Goal: Task Accomplishment & Management: Use online tool/utility

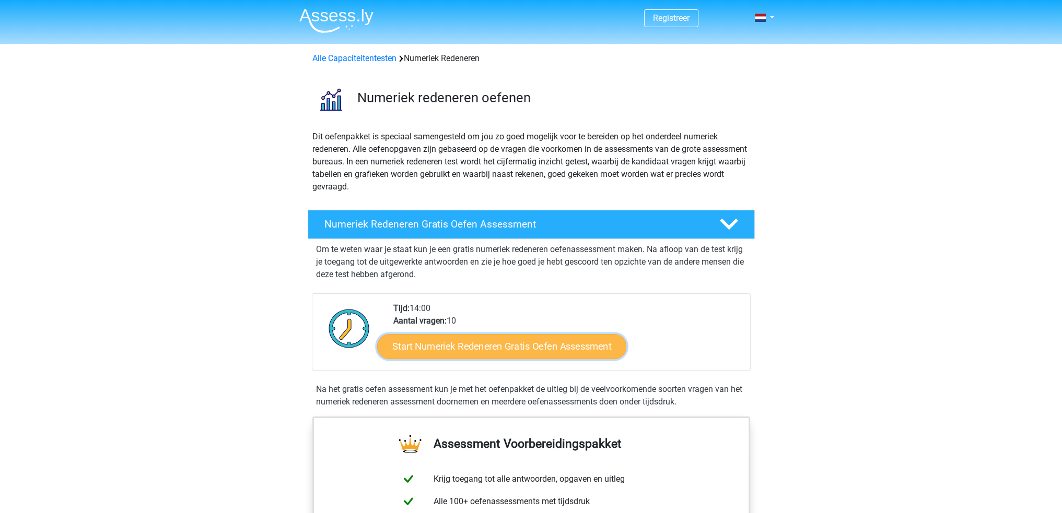
click at [474, 353] on link "Start Numeriek Redeneren Gratis Oefen Assessment" at bounding box center [501, 346] width 249 height 25
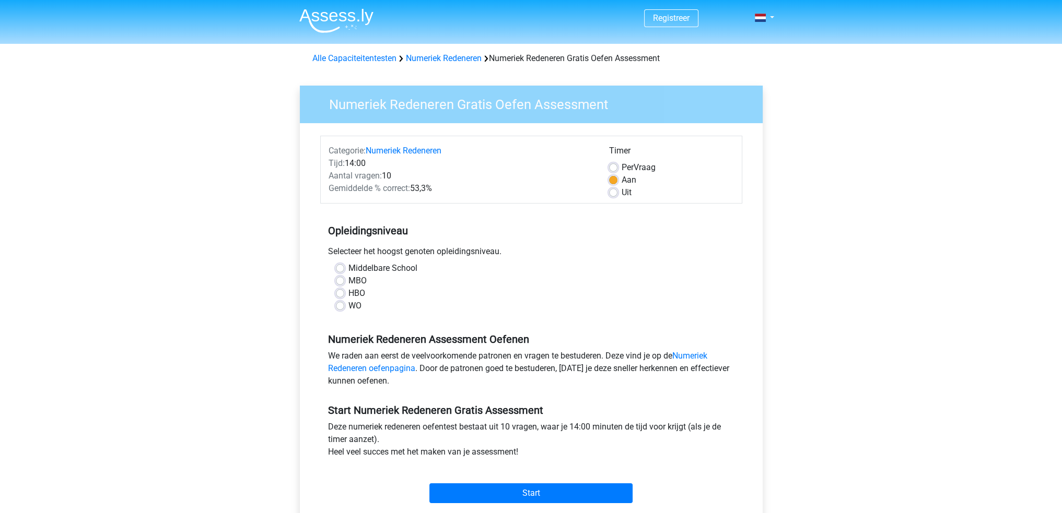
click at [348, 282] on label "MBO" at bounding box center [357, 281] width 18 height 13
click at [338, 282] on input "MBO" at bounding box center [340, 280] width 8 height 10
radio input "true"
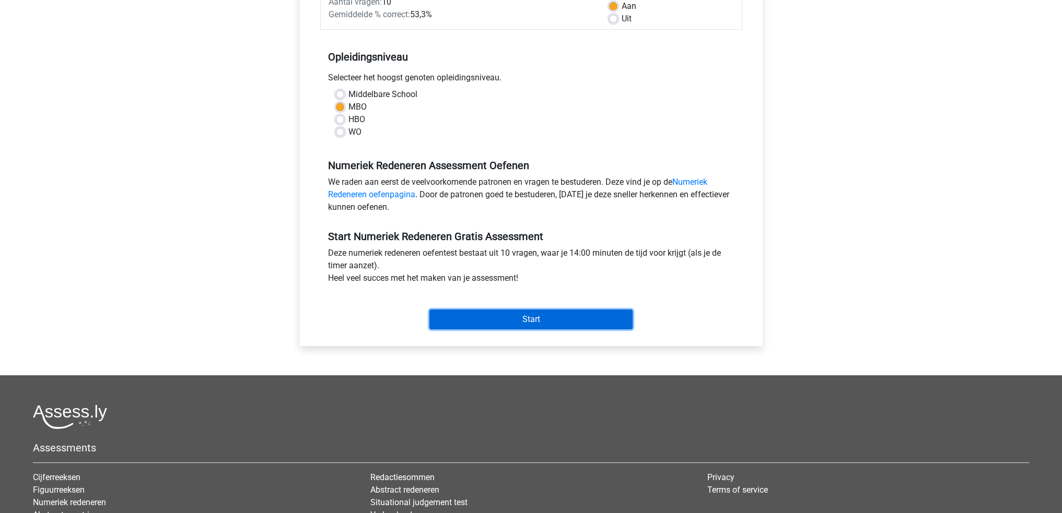
click at [535, 313] on input "Start" at bounding box center [530, 320] width 203 height 20
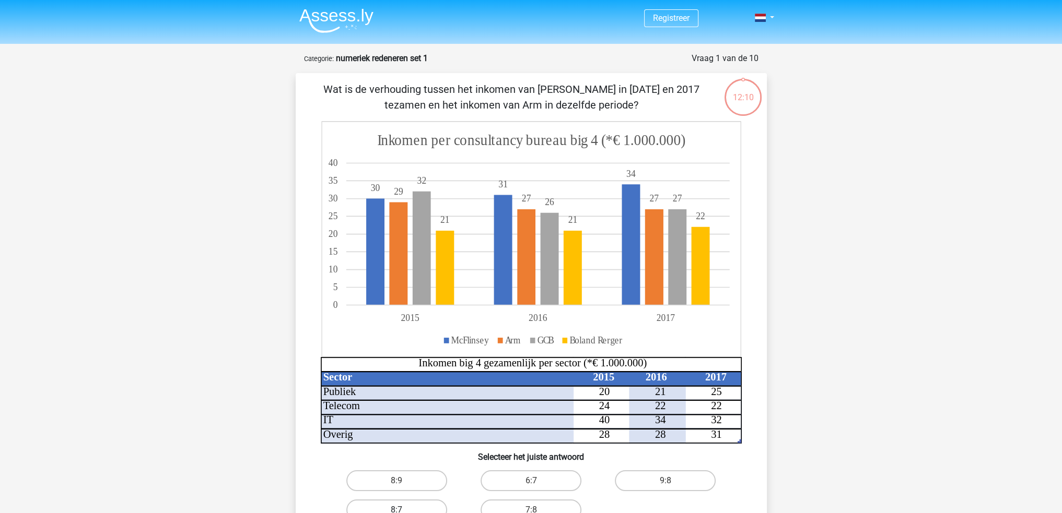
click at [413, 507] on label "8:7" at bounding box center [396, 510] width 101 height 21
click at [403, 510] on input "8:7" at bounding box center [399, 513] width 7 height 7
radio input "true"
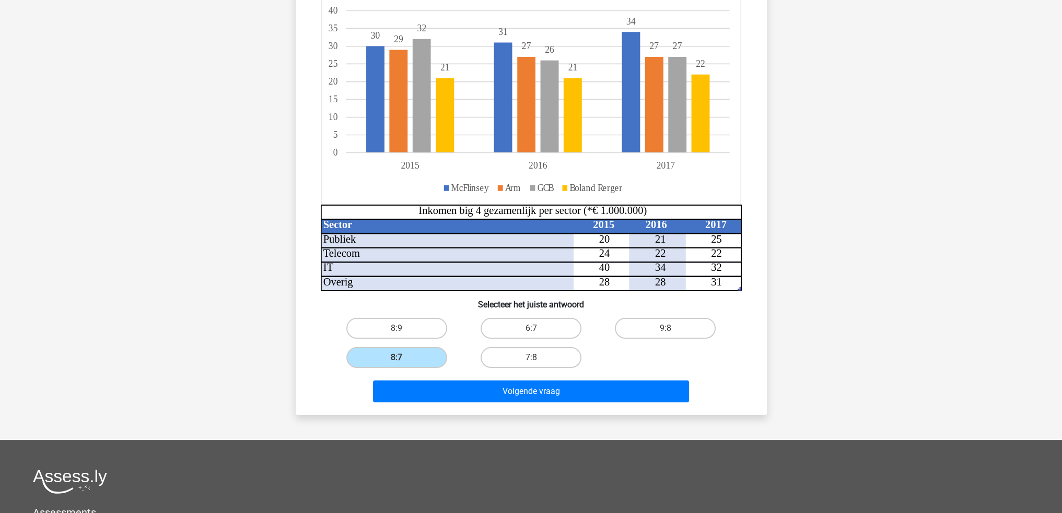
scroll to position [178, 0]
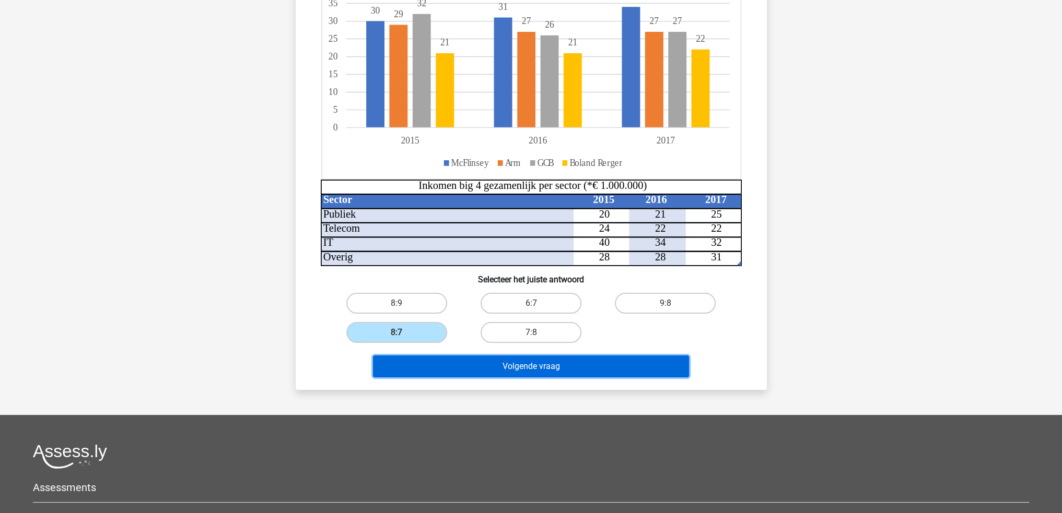
click at [547, 368] on button "Volgende vraag" at bounding box center [531, 367] width 316 height 22
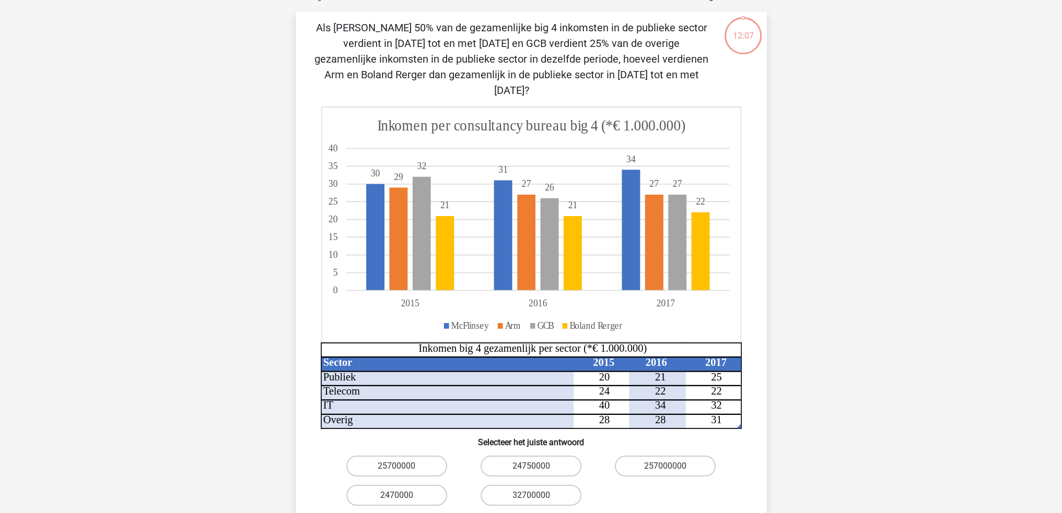
scroll to position [52, 0]
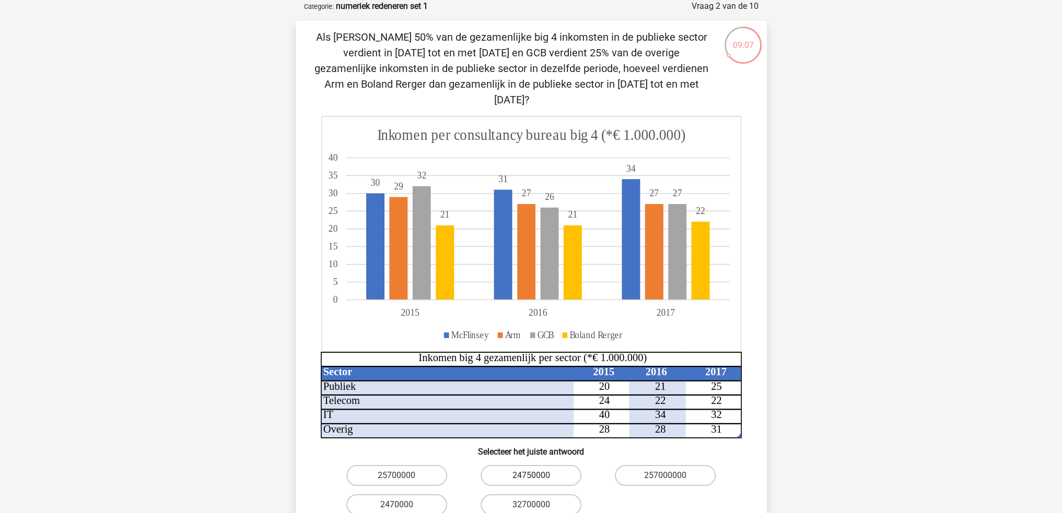
click at [523, 465] on label "24750000" at bounding box center [530, 475] width 101 height 21
click at [531, 476] on input "24750000" at bounding box center [534, 479] width 7 height 7
radio input "true"
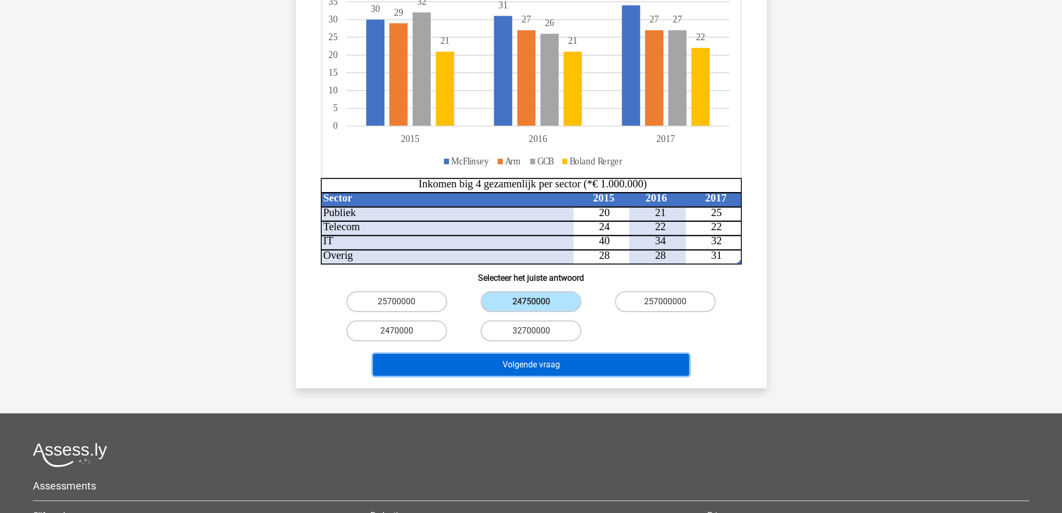
click at [532, 354] on button "Volgende vraag" at bounding box center [531, 365] width 316 height 22
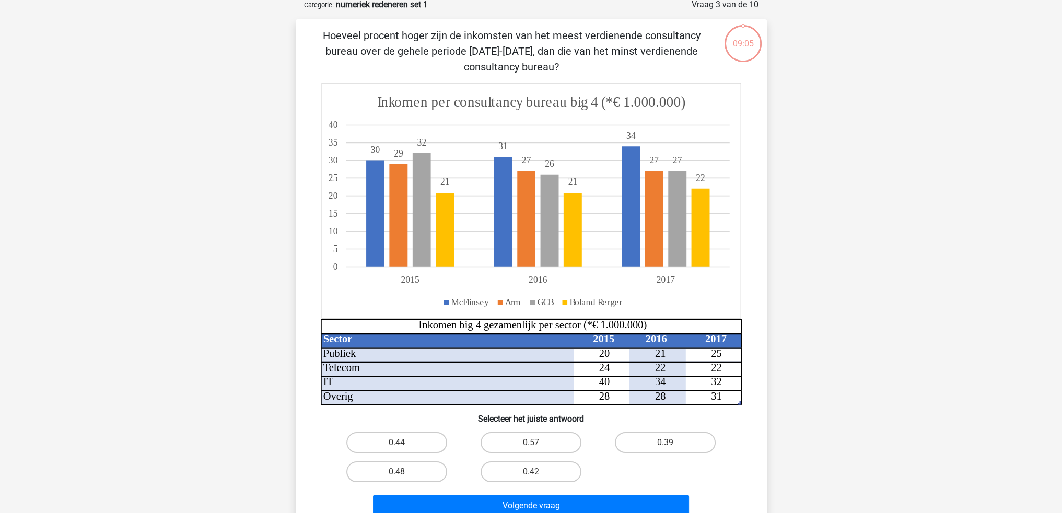
scroll to position [52, 0]
